Goal: Feedback & Contribution: Submit feedback/report problem

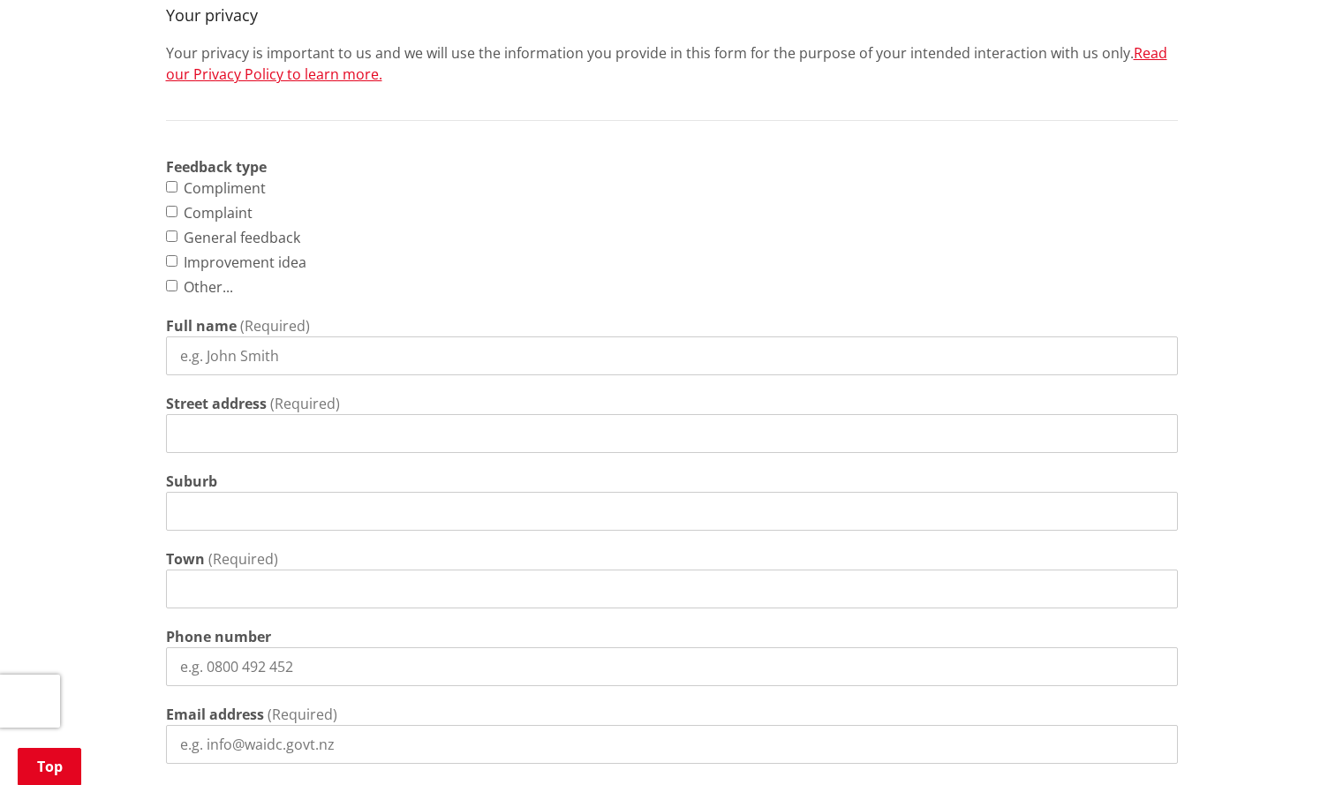
scroll to position [686, 0]
click at [174, 212] on input "Complaint" at bounding box center [171, 211] width 11 height 11
checkbox input "true"
click at [254, 356] on input "Full name" at bounding box center [672, 355] width 1012 height 39
type input "[PERSON_NAME]"
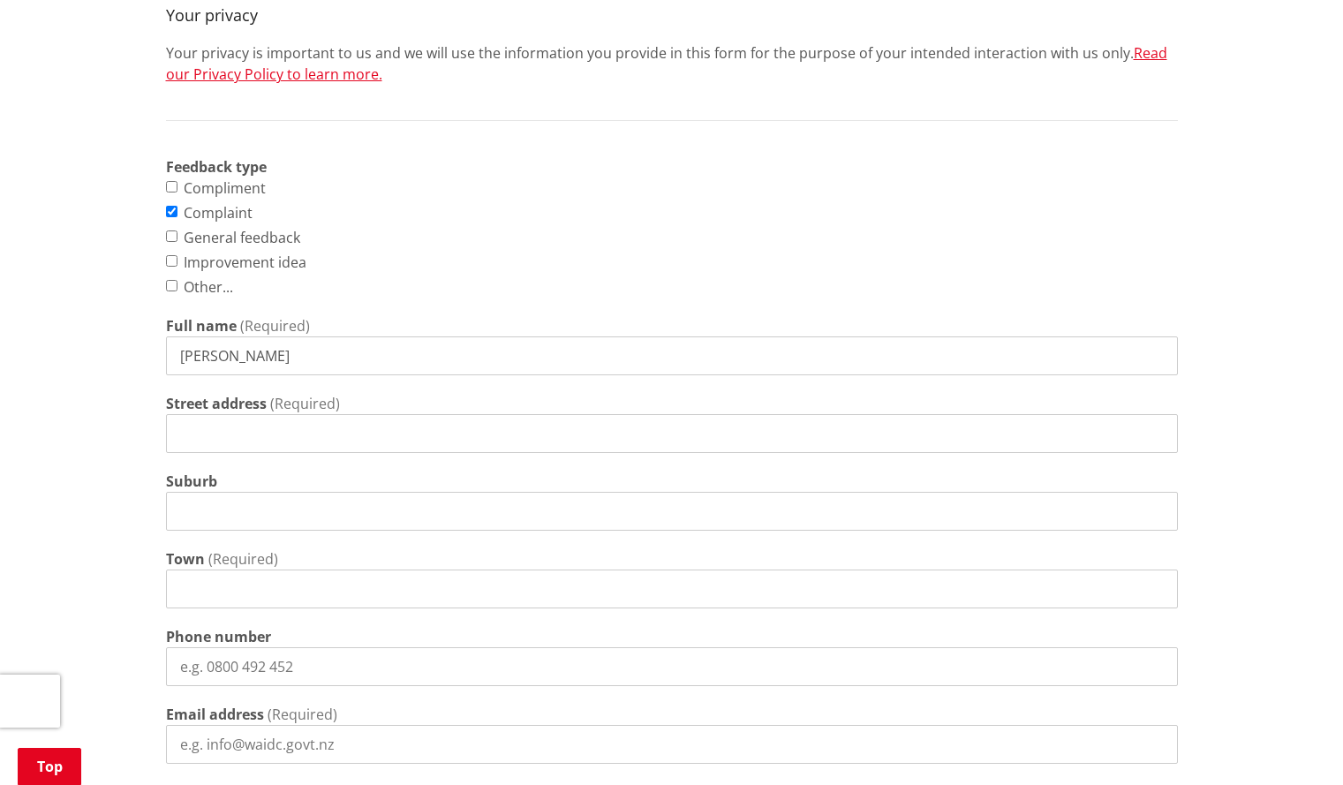
type input "Government Road"
type input "Raglan"
type input "[PERSON_NAME][EMAIL_ADDRESS][DOMAIN_NAME]"
click at [182, 431] on input "Government Road" at bounding box center [672, 433] width 1012 height 39
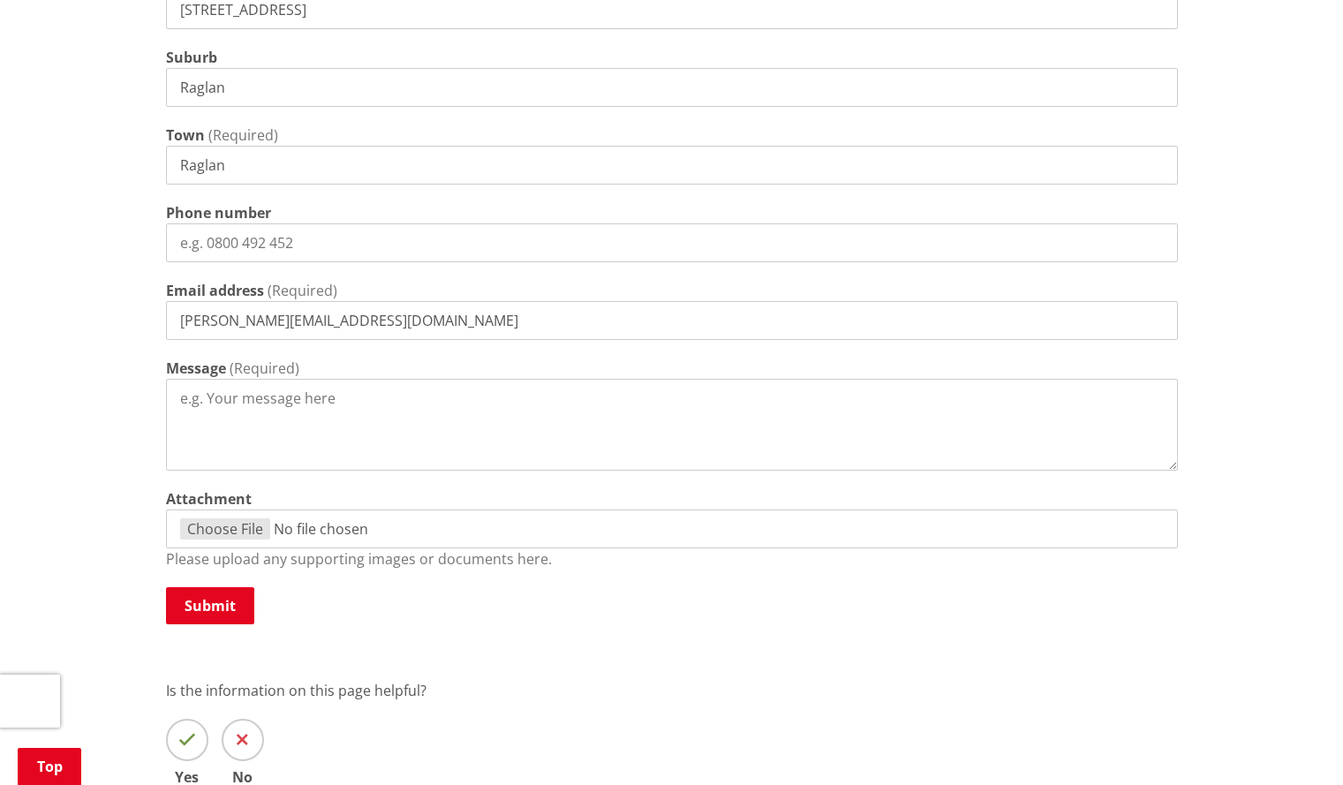
scroll to position [1121, 0]
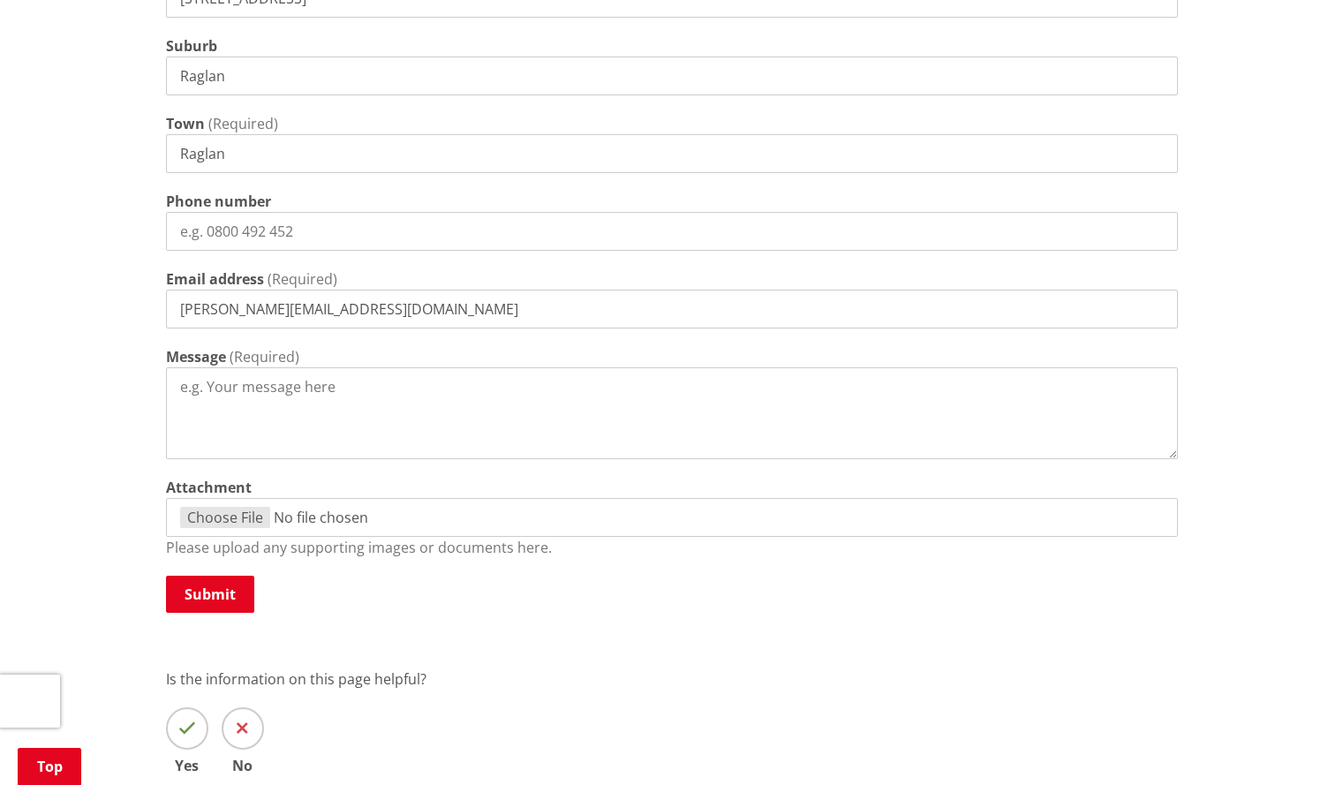
type input "[STREET_ADDRESS]"
click at [259, 390] on textarea "Message" at bounding box center [672, 413] width 1012 height 92
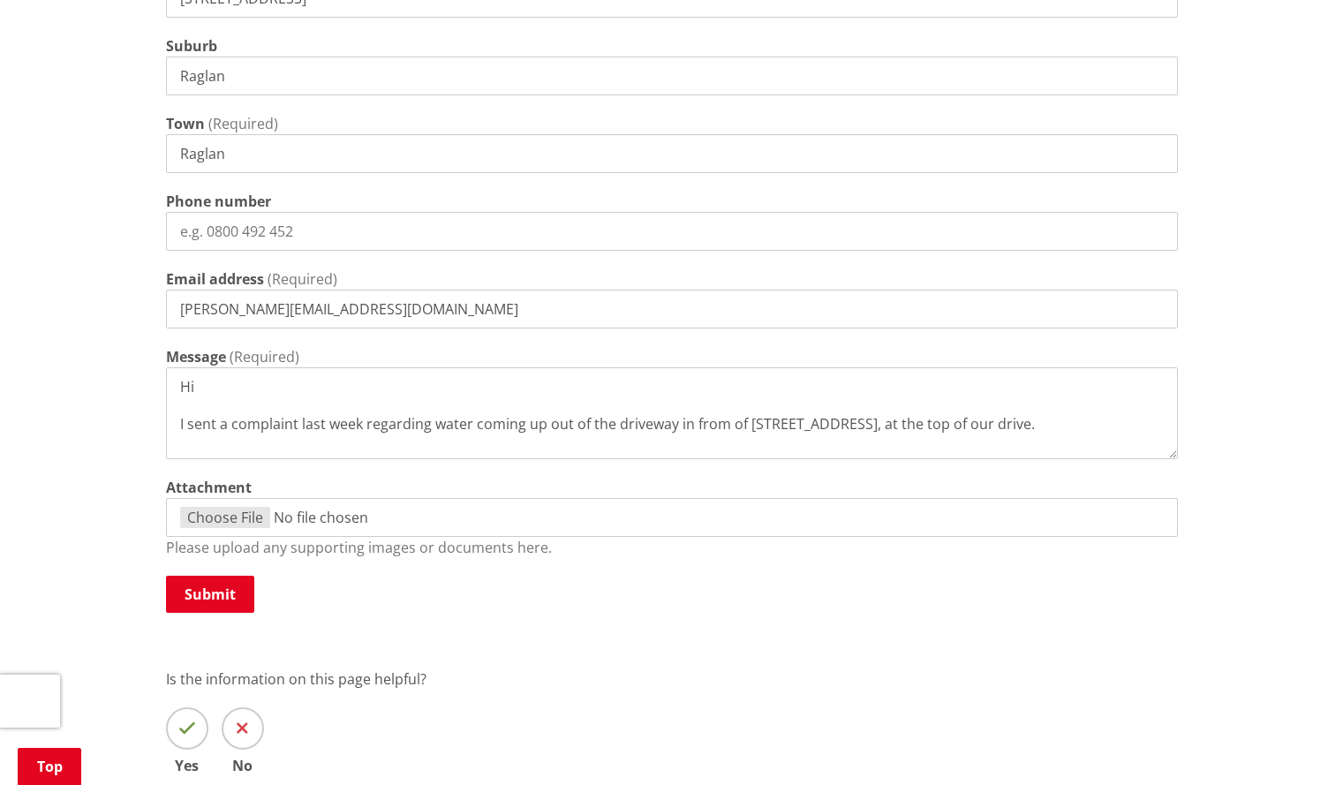
click at [795, 426] on textarea "Hi I sent a complaint last week regarding water coming up out of the driveway i…" at bounding box center [672, 413] width 1012 height 92
click at [1050, 420] on textarea "Hi I sent a complaint last week regarding water coming up out of the driveway i…" at bounding box center [672, 413] width 1012 height 92
click at [608, 441] on textarea "Hi I sent a complaint last week regarding water coming up out of the driveway i…" at bounding box center [672, 413] width 1012 height 92
click at [636, 448] on textarea "Hi I sent a complaint last week regarding water coming up out of the driveway i…" at bounding box center [672, 413] width 1012 height 92
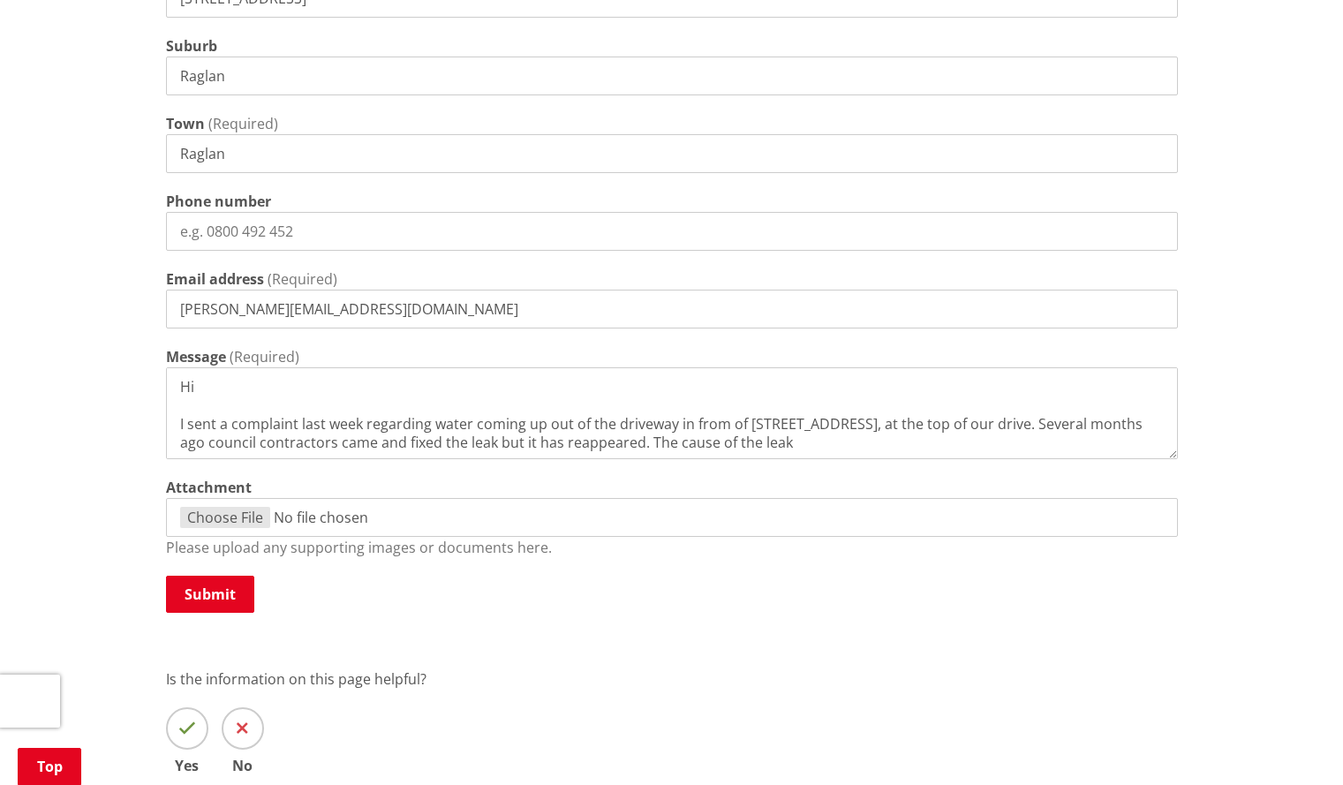
type textarea "Hi I sent a complaint last week regarding water coming up out of the driveway i…"
click at [230, 221] on input "Phone number" at bounding box center [672, 231] width 1012 height 39
click at [203, 230] on input "021463223" at bounding box center [672, 231] width 1012 height 39
click at [230, 230] on input "021463223" at bounding box center [672, 231] width 1012 height 39
drag, startPoint x: 172, startPoint y: 232, endPoint x: 378, endPoint y: 245, distance: 206.1
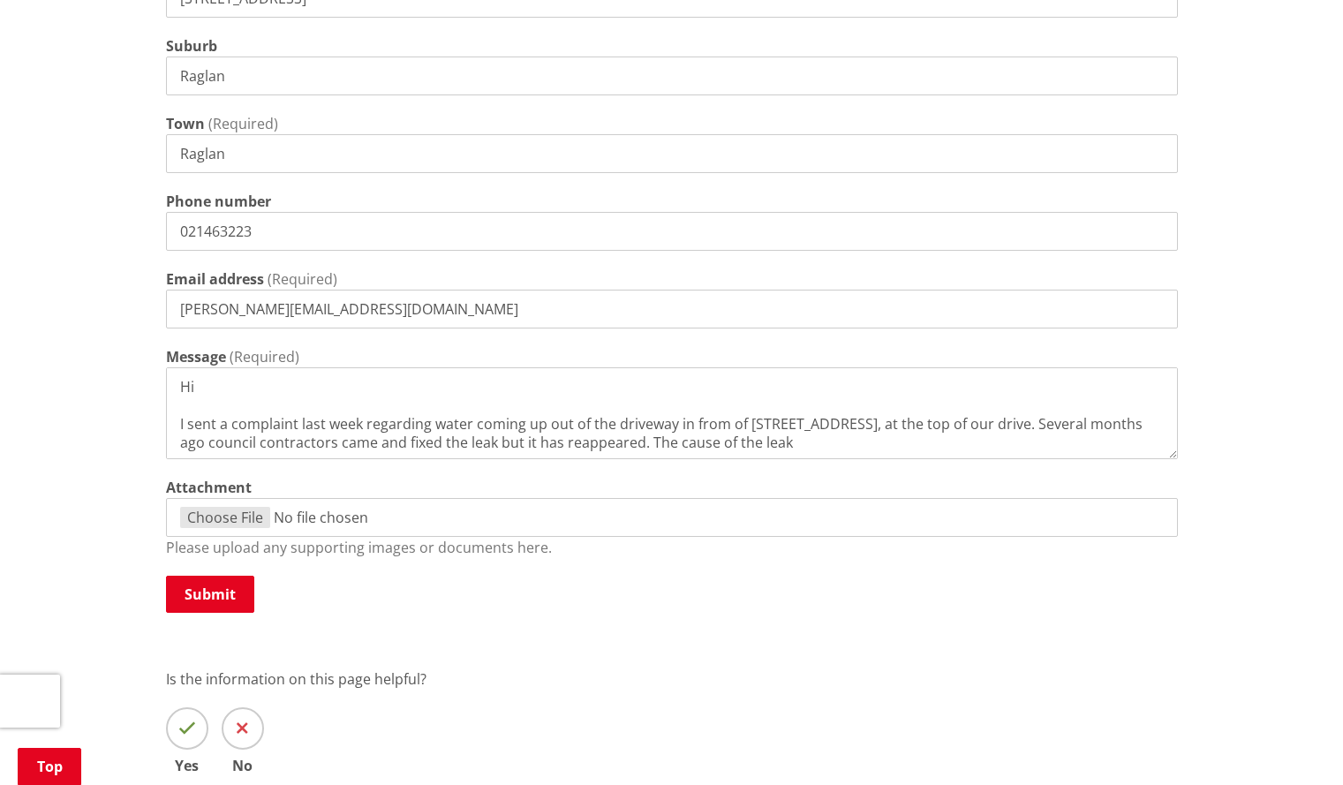
click at [378, 245] on input "021463223" at bounding box center [672, 231] width 1012 height 39
type input "021463223"
click at [234, 230] on input "021463223" at bounding box center [672, 231] width 1012 height 39
click at [230, 230] on input "021463223" at bounding box center [672, 231] width 1012 height 39
click at [222, 388] on textarea "Hi I sent a complaint last week regarding water coming up out of the driveway i…" at bounding box center [672, 413] width 1012 height 92
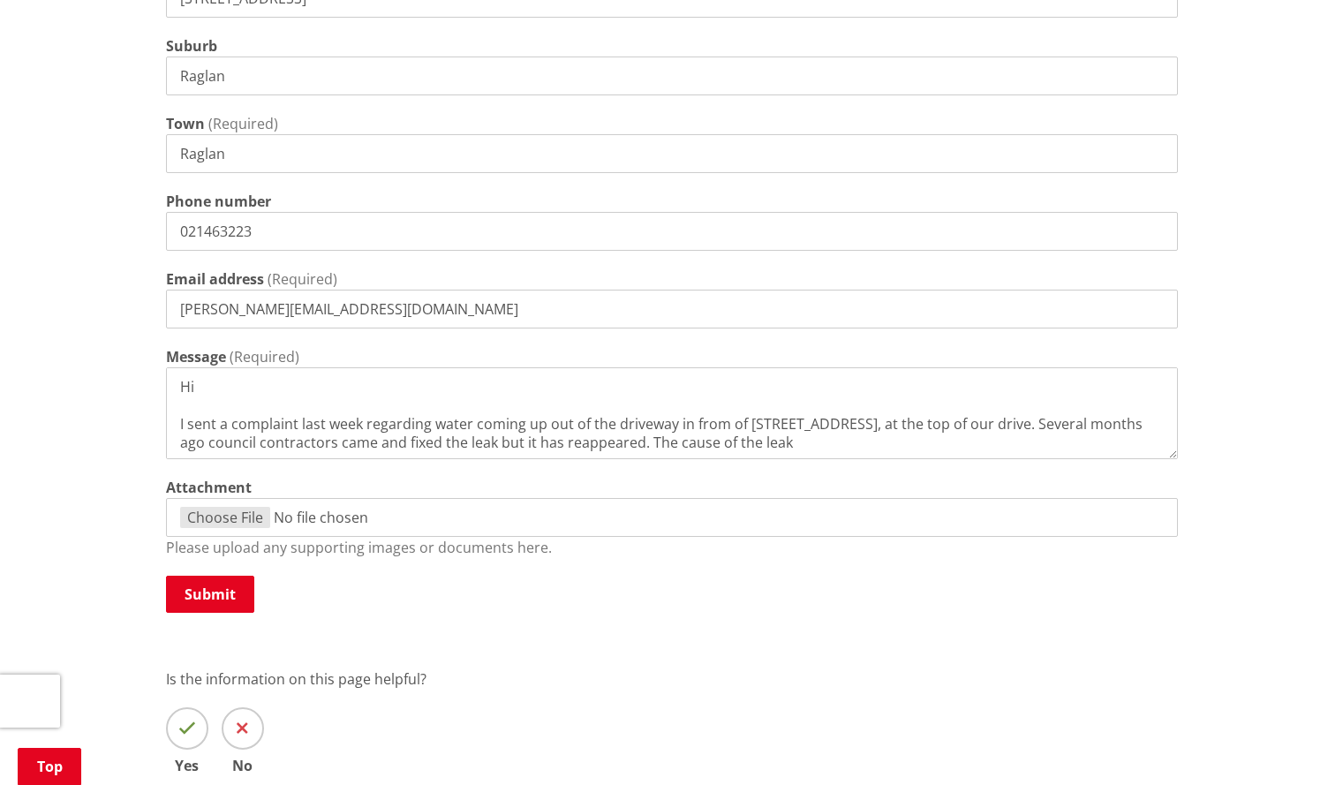
click at [1043, 428] on textarea "Hi I sent a complaint last week regarding water coming up out of the driveway i…" at bounding box center [672, 413] width 1012 height 92
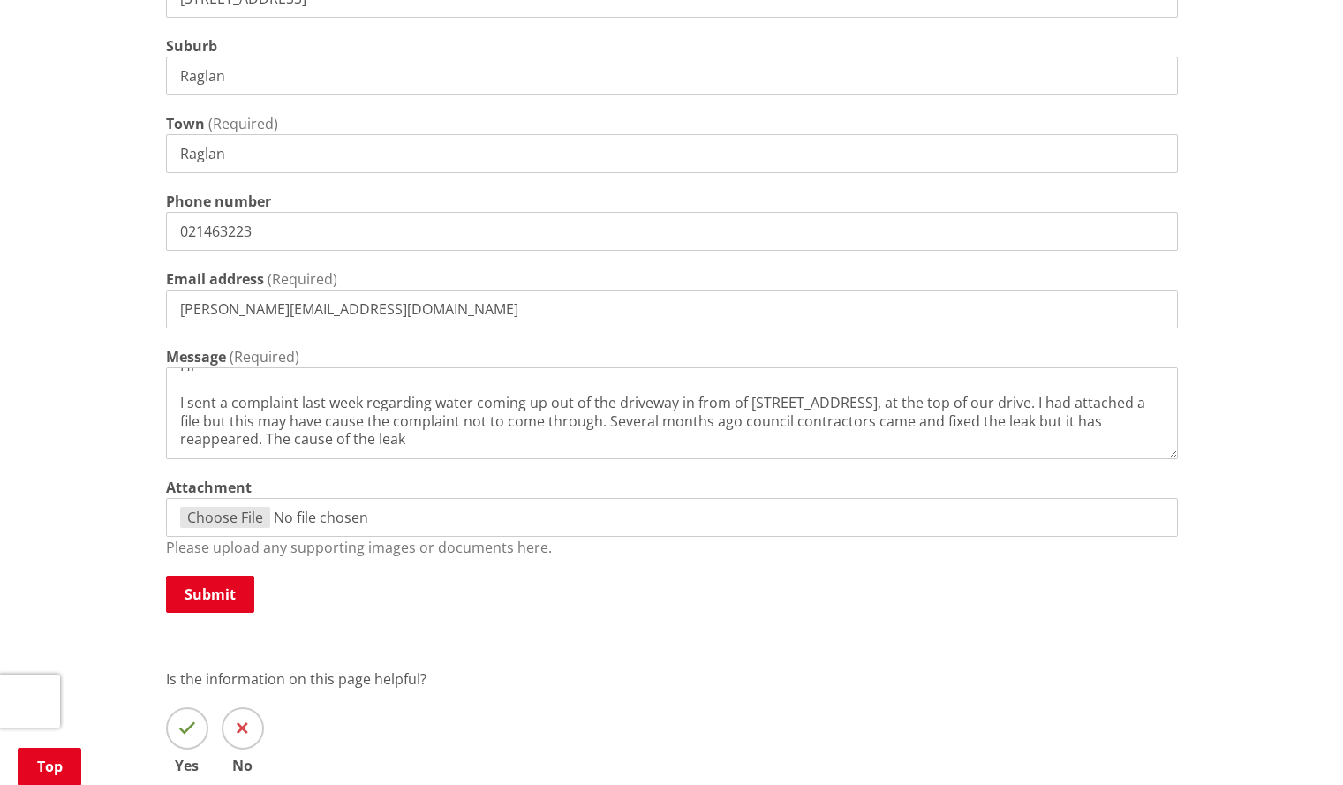
click at [918, 427] on textarea "Hi I sent a complaint last week regarding water coming up out of the driveway i…" at bounding box center [672, 413] width 1012 height 92
click at [1033, 420] on textarea "Hi I sent a complaint last week regarding water coming up out of the driveway i…" at bounding box center [672, 413] width 1012 height 92
click at [434, 440] on textarea "Hi I sent a complaint last week regarding water coming up out of the driveway i…" at bounding box center [672, 413] width 1012 height 92
click at [402, 440] on textarea "Hi I sent a complaint last week regarding water coming up out of the driveway i…" at bounding box center [672, 413] width 1012 height 92
click at [497, 440] on textarea "Hi I sent a complaint last week regarding water coming up out of the driveway i…" at bounding box center [672, 413] width 1012 height 92
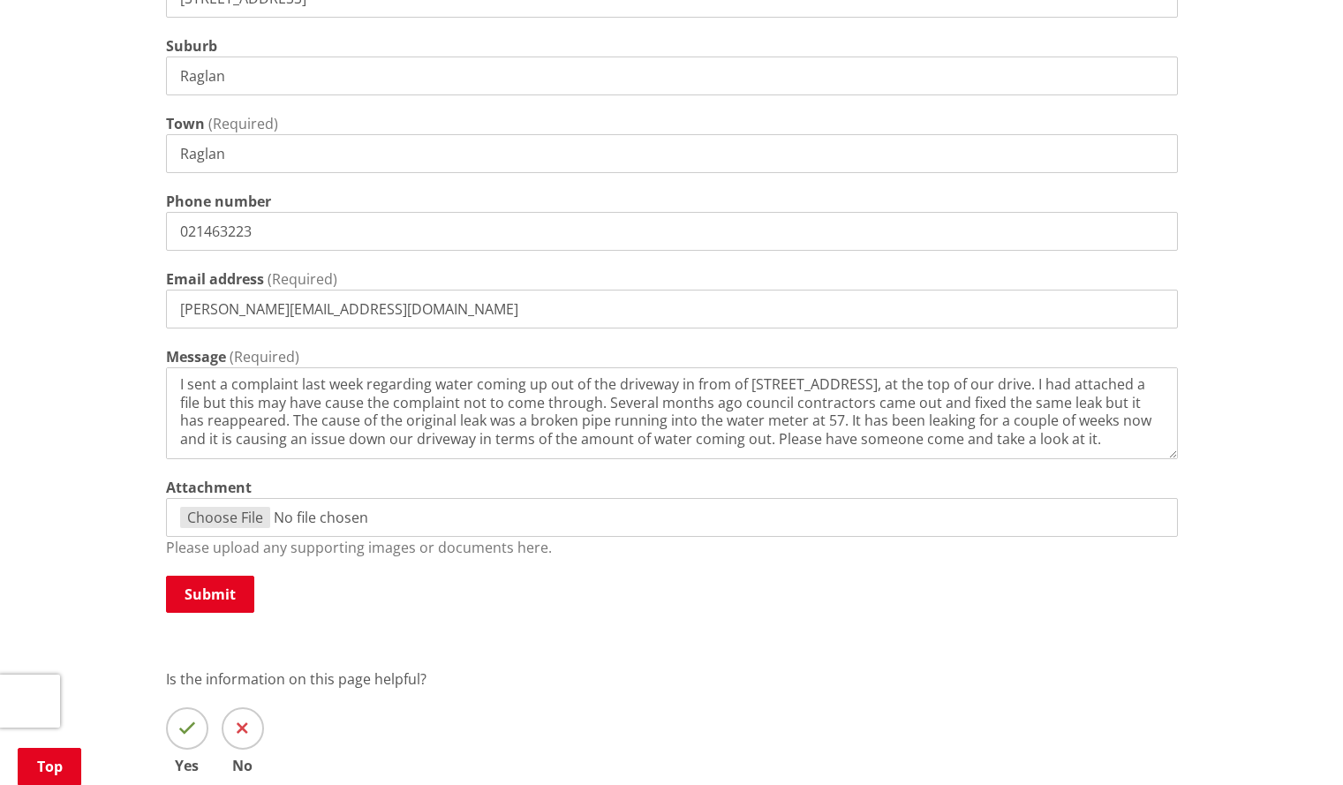
scroll to position [0, 0]
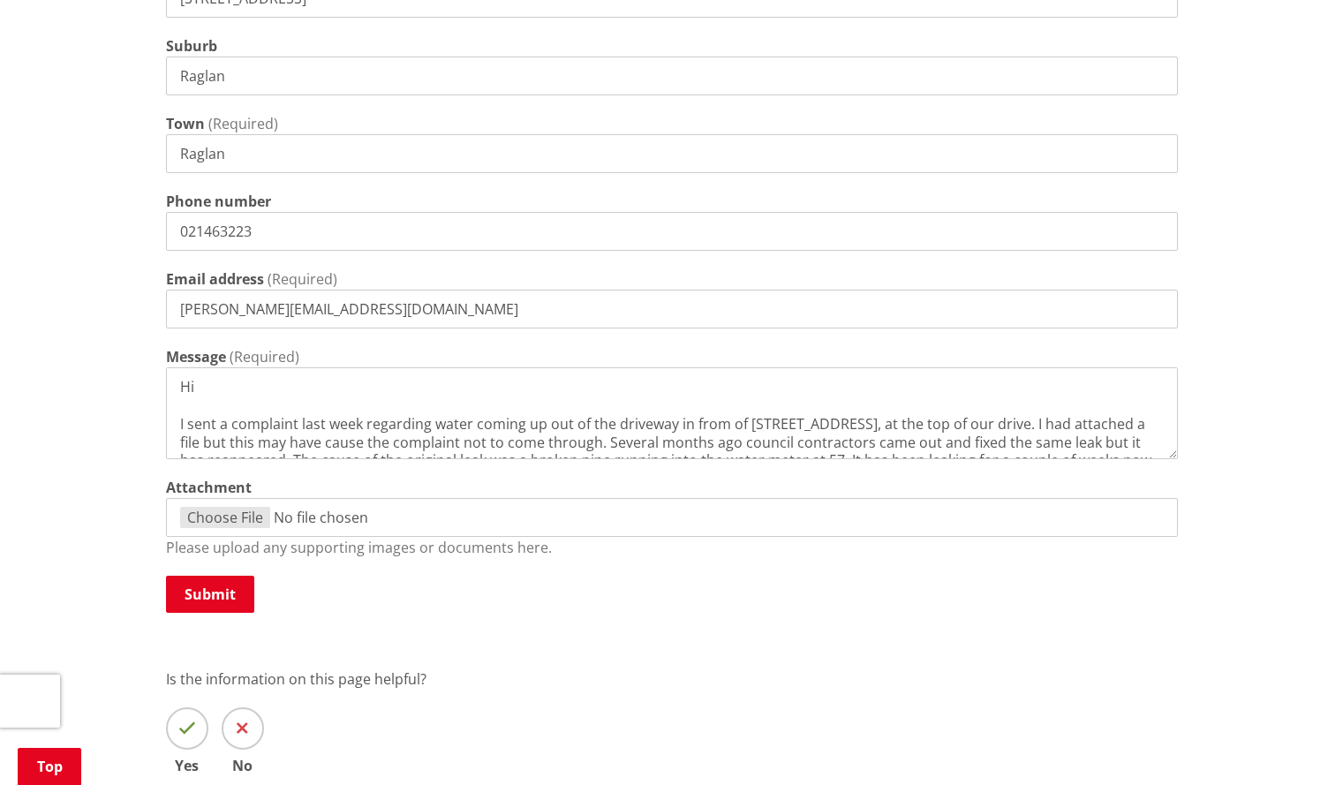
drag, startPoint x: 559, startPoint y: 424, endPoint x: 584, endPoint y: 427, distance: 25.8
click at [584, 427] on textarea "Hi I sent a complaint last week regarding water coming up out of the driveway i…" at bounding box center [672, 413] width 1012 height 92
click at [725, 426] on textarea "Hi I sent a complaint last week regarding water coming up from under the drivew…" at bounding box center [672, 413] width 1012 height 92
drag, startPoint x: 759, startPoint y: 426, endPoint x: 734, endPoint y: 425, distance: 25.6
click at [734, 425] on textarea "Hi I sent a complaint last week regarding water coming up from under the drivew…" at bounding box center [672, 413] width 1012 height 92
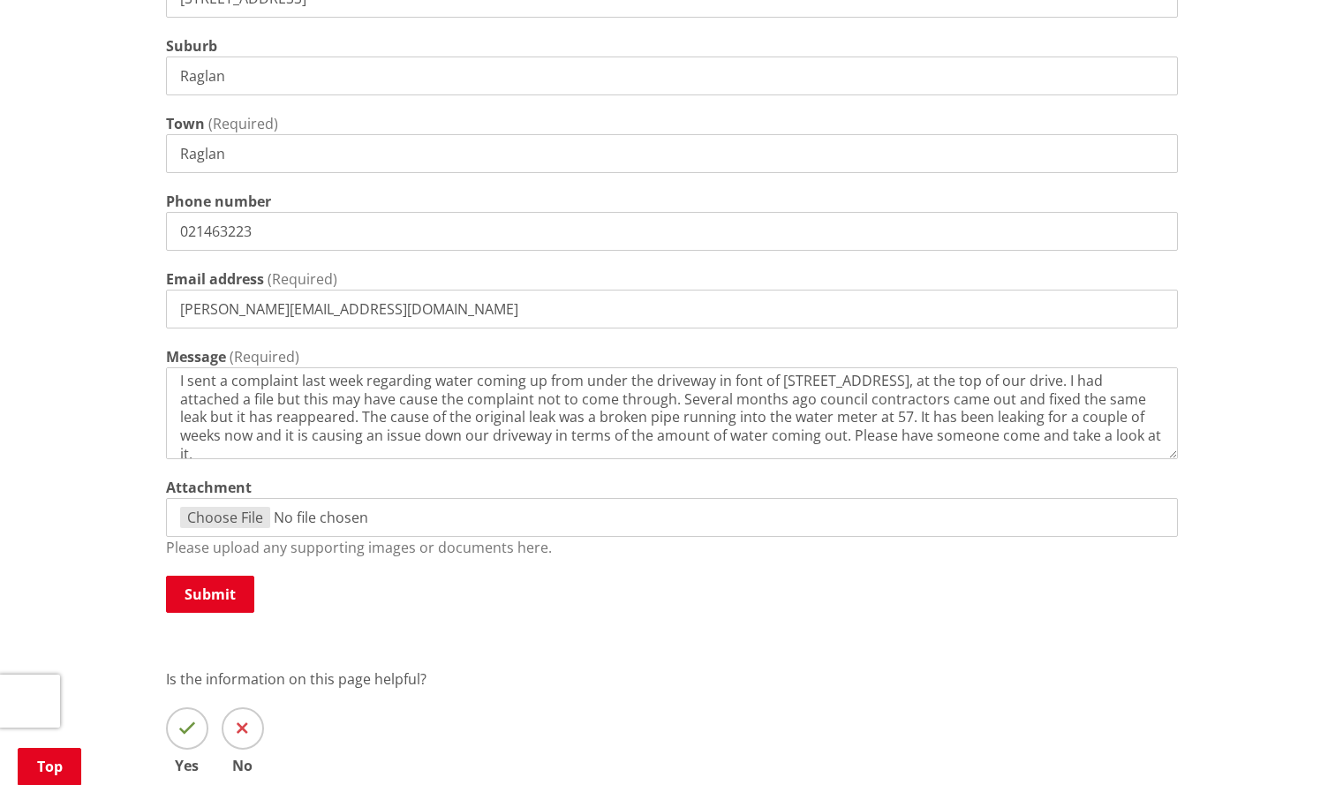
scroll to position [35, 0]
click at [278, 407] on textarea "Hi I sent a complaint last week regarding water coming up from under the drivew…" at bounding box center [672, 413] width 1012 height 92
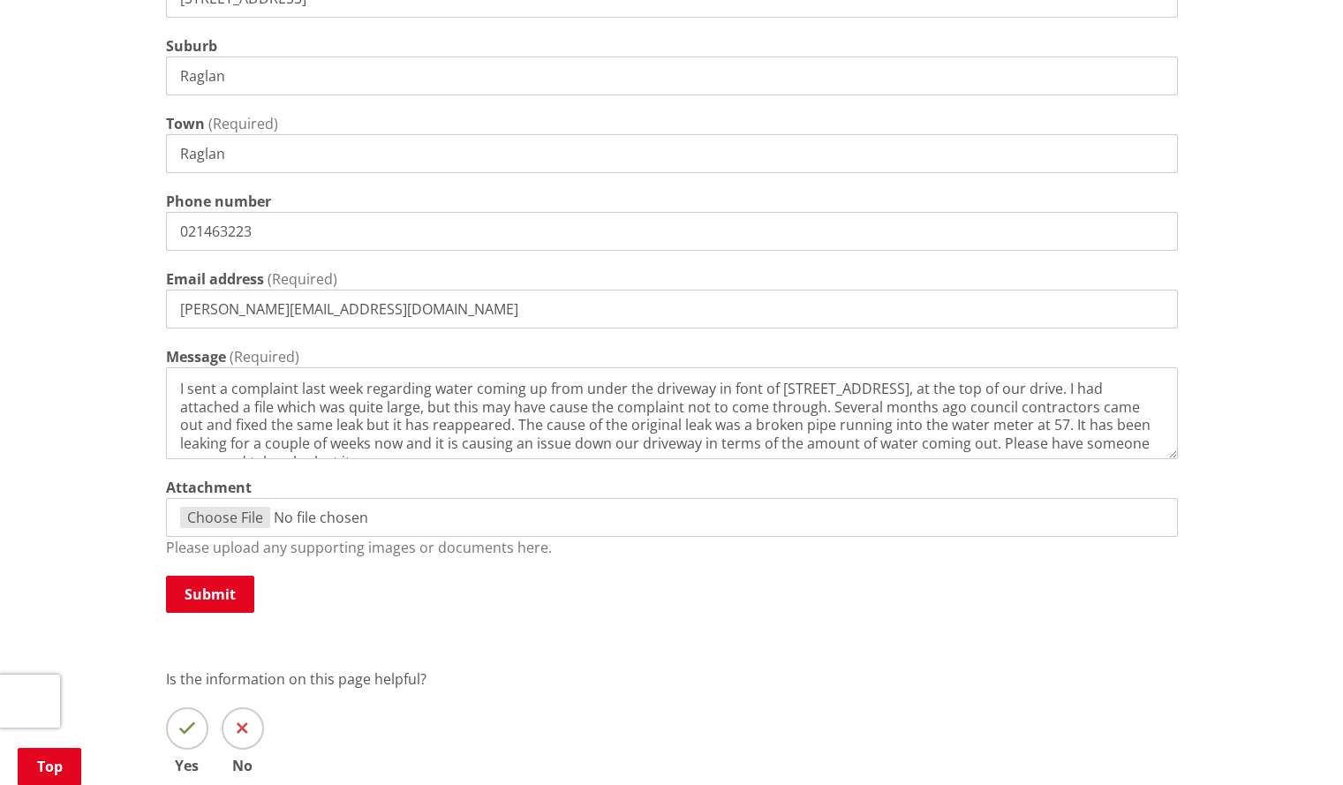
type textarea "Hi I sent a complaint last week regarding water coming up from under the drivew…"
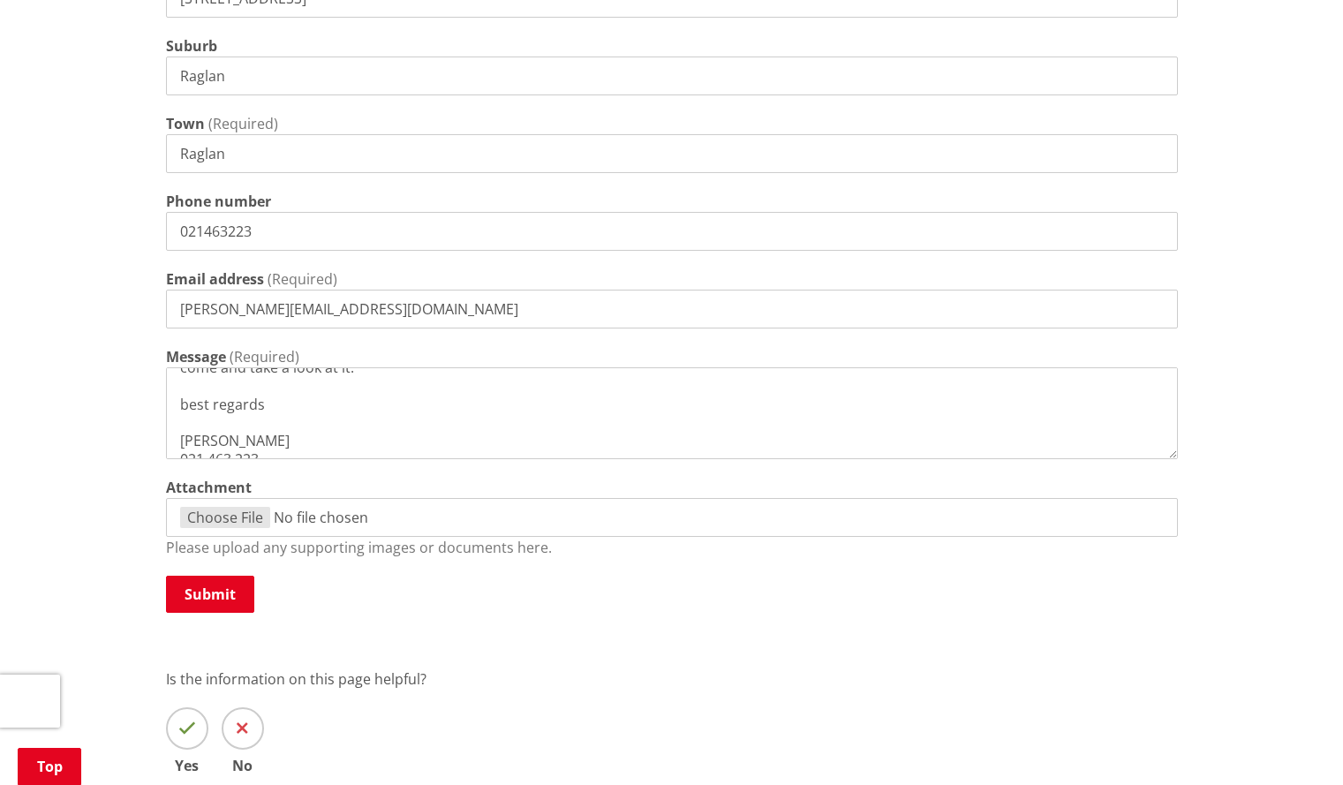
scroll to position [141, 0]
click at [222, 592] on button "Submit" at bounding box center [210, 594] width 88 height 37
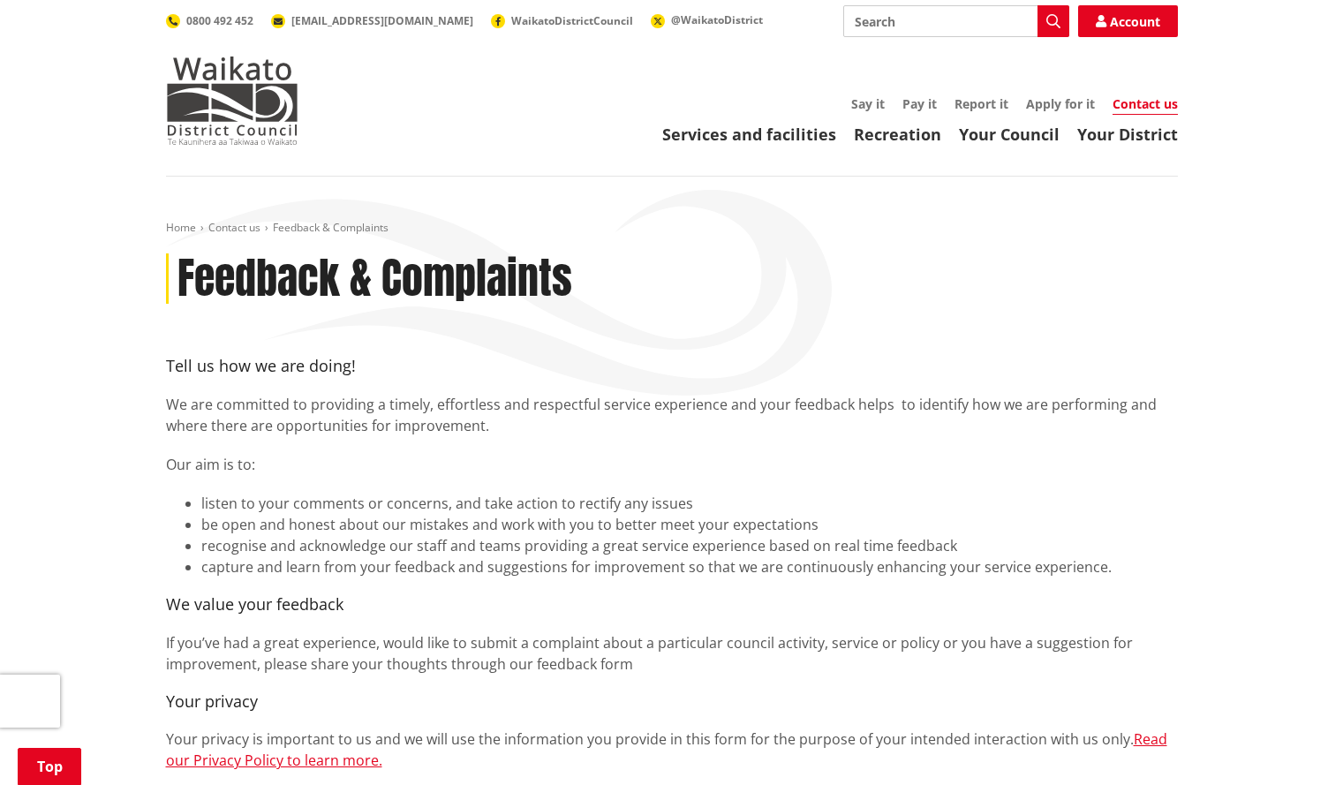
scroll to position [686, 0]
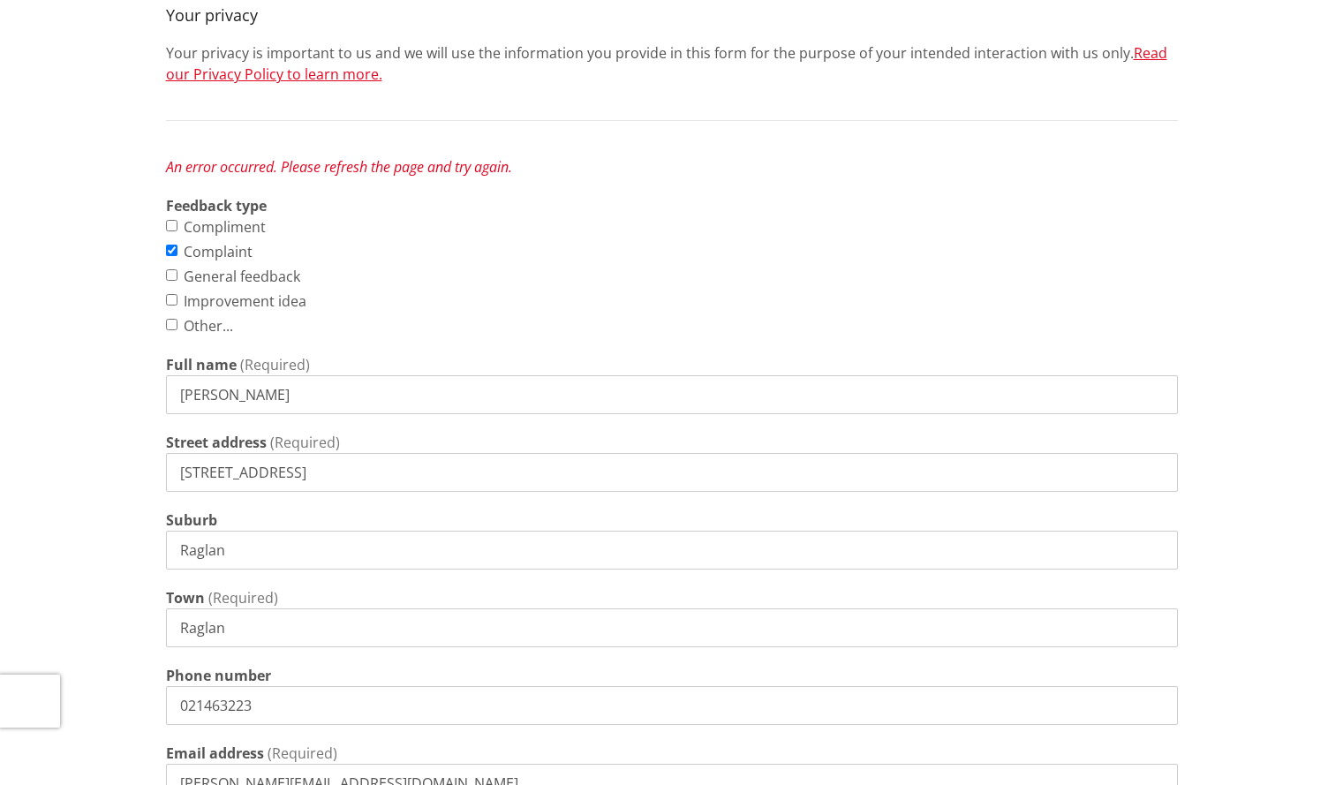
click at [170, 222] on input "Compliment" at bounding box center [171, 225] width 11 height 11
click at [169, 225] on input "Compliment" at bounding box center [171, 225] width 11 height 11
checkbox input "false"
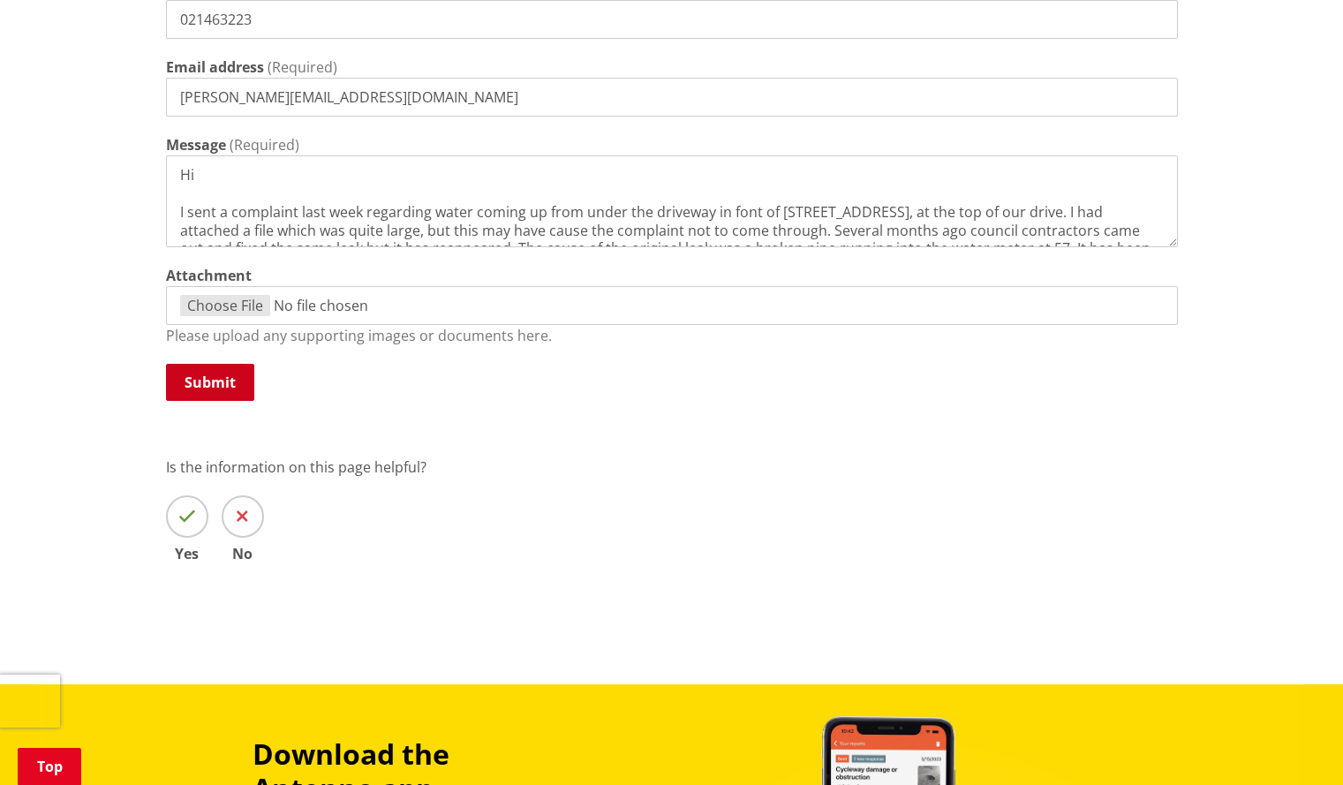
click at [202, 379] on button "Submit" at bounding box center [210, 382] width 88 height 37
